Goal: Task Accomplishment & Management: Manage account settings

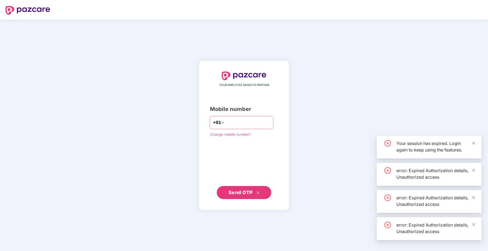
click at [235, 123] on input "number" at bounding box center [247, 123] width 45 height 9
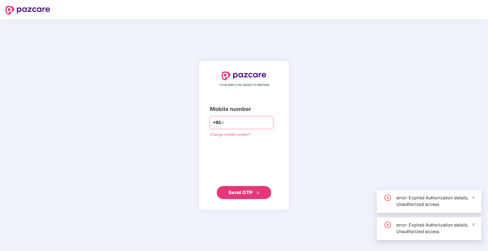
type input "**"
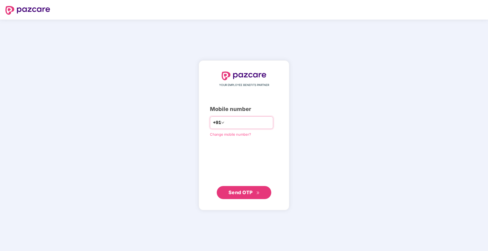
click at [235, 126] on input "number" at bounding box center [247, 123] width 45 height 9
type input "**********"
click at [247, 194] on span "Send OTP" at bounding box center [240, 193] width 24 height 6
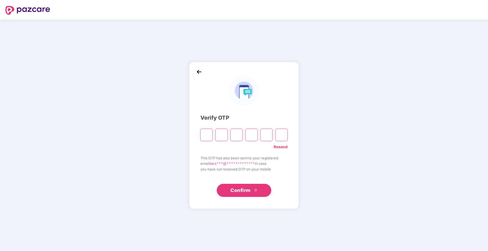
type input "*"
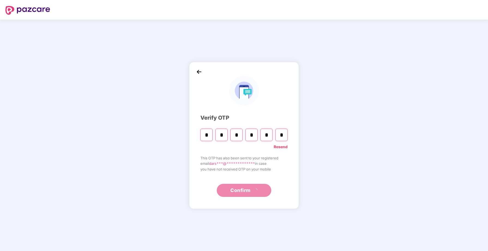
type input "*"
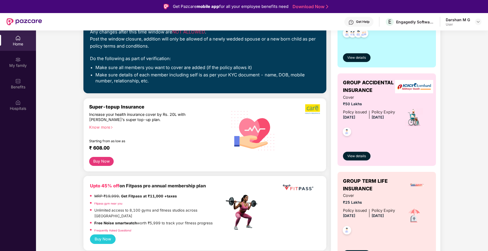
scroll to position [67, 0]
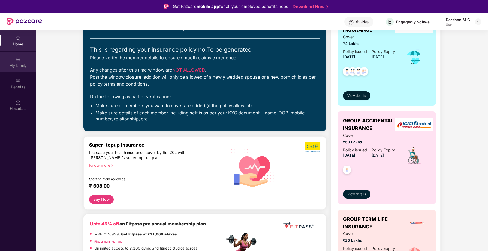
click at [20, 69] on div "My family" at bounding box center [18, 62] width 36 height 20
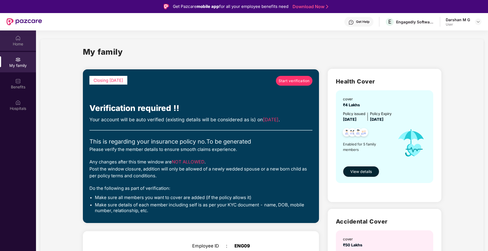
click at [19, 42] on div "Home" at bounding box center [18, 43] width 36 height 5
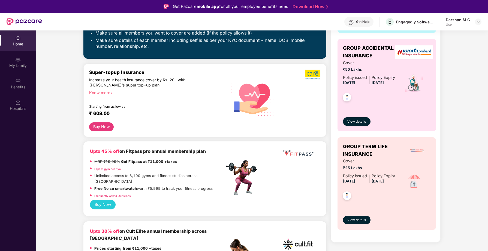
scroll to position [121, 0]
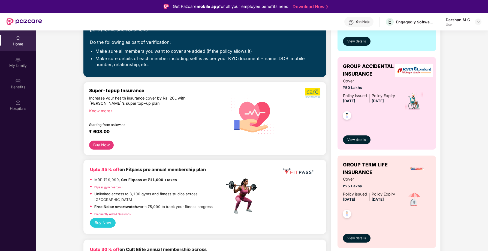
click at [113, 112] on icon "right" at bounding box center [111, 111] width 3 height 3
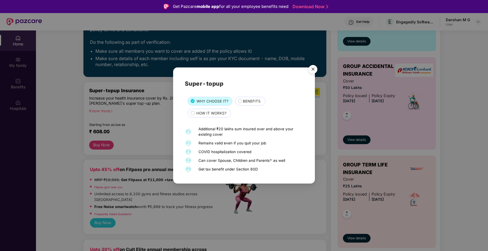
scroll to position [31, 0]
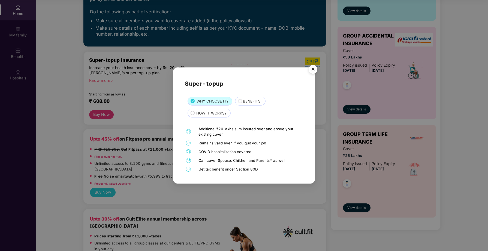
click at [201, 115] on span "HOW IT WORKS?" at bounding box center [211, 114] width 30 height 6
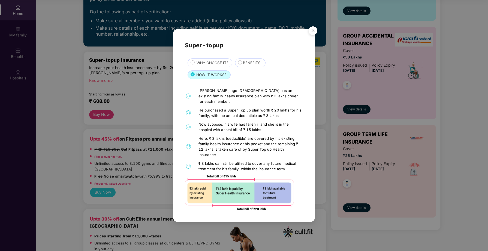
click at [241, 67] on div "BENEFITS" at bounding box center [251, 63] width 23 height 7
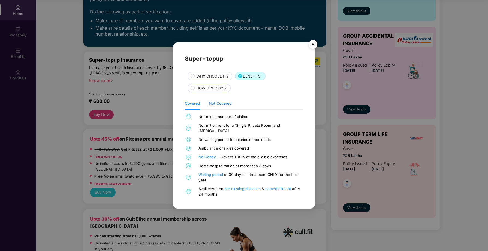
click at [219, 104] on div "Not Covered" at bounding box center [220, 104] width 23 height 6
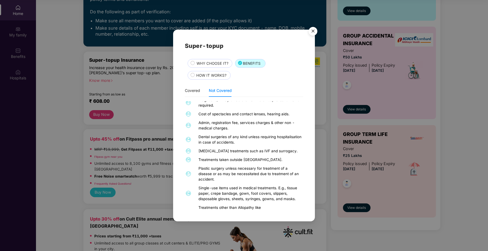
scroll to position [0, 0]
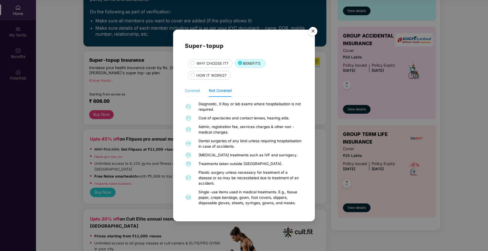
click at [198, 95] on div "Covered" at bounding box center [192, 90] width 15 height 13
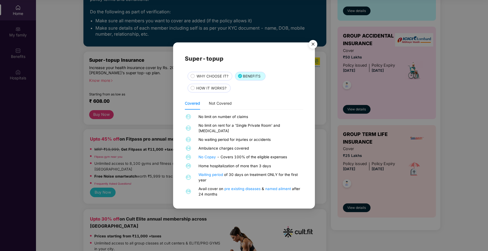
click at [198, 92] on div "HOW IT WORKS?" at bounding box center [210, 89] width 34 height 7
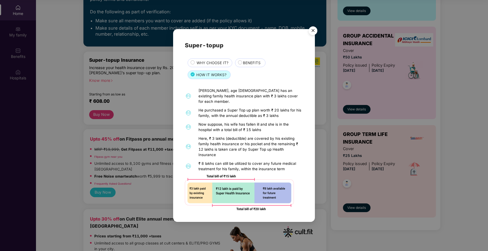
click at [310, 36] on img "Close" at bounding box center [312, 31] width 15 height 15
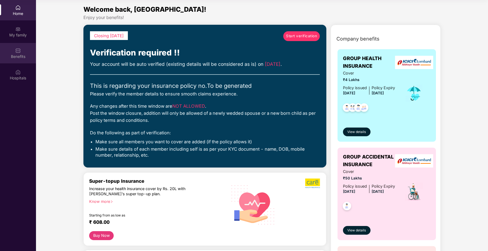
click at [15, 55] on div "Benefits" at bounding box center [18, 56] width 36 height 5
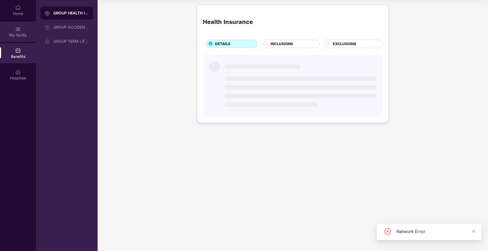
click at [18, 35] on div "My family" at bounding box center [18, 34] width 36 height 5
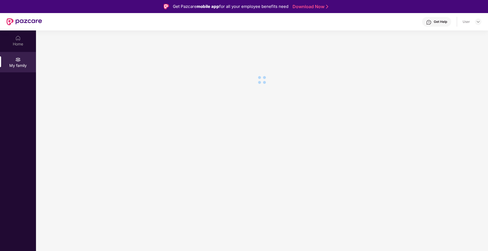
scroll to position [31, 0]
